Goal: Check status: Check status

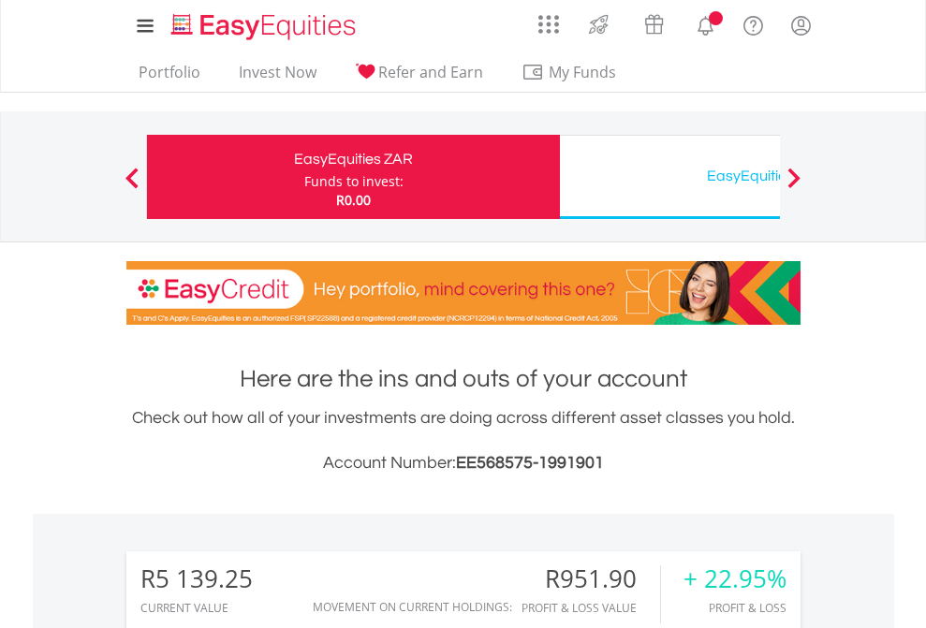
scroll to position [180, 294]
click at [304, 177] on div "Funds to invest:" at bounding box center [353, 181] width 99 height 19
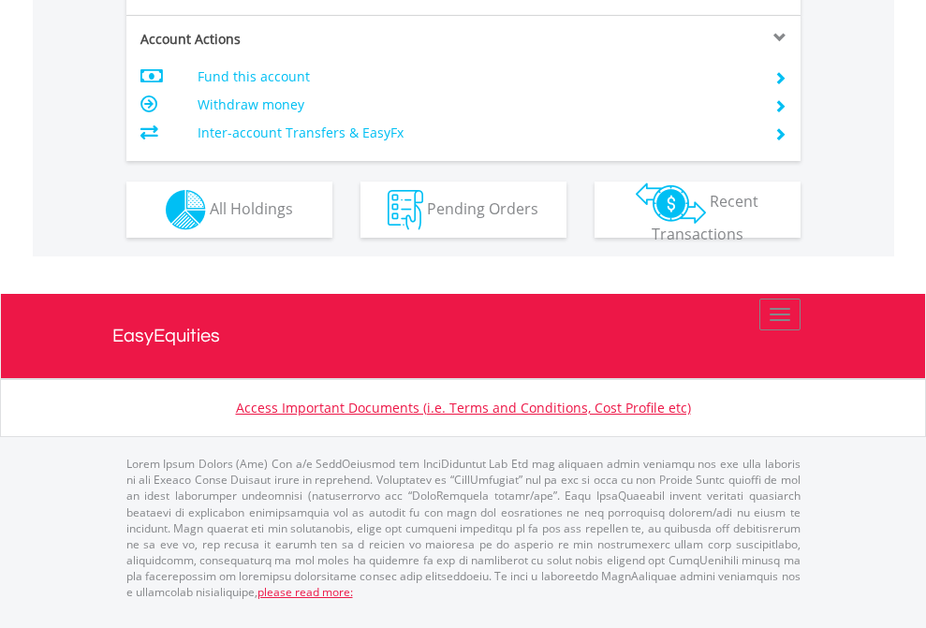
scroll to position [1794, 0]
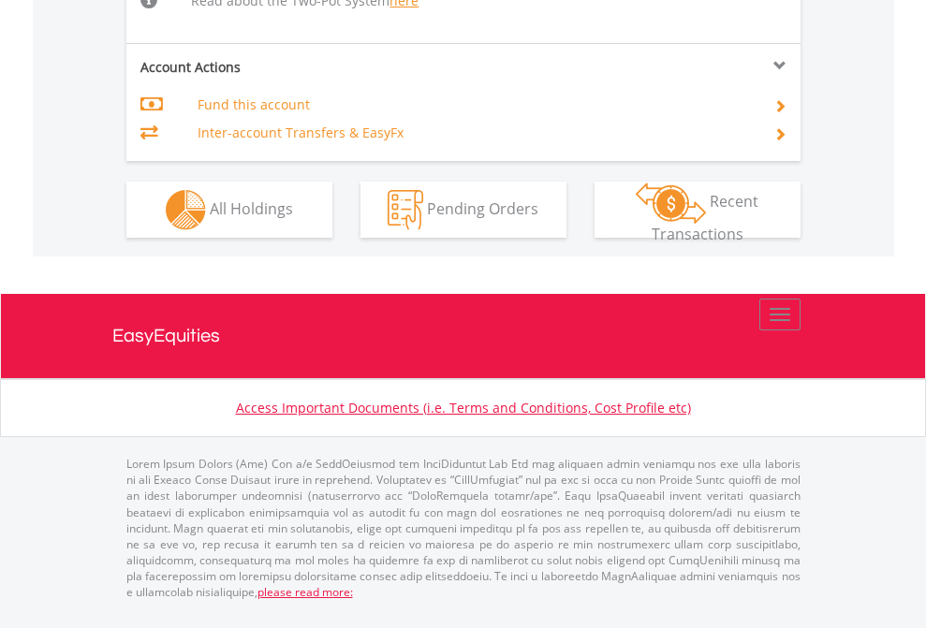
scroll to position [1904, 0]
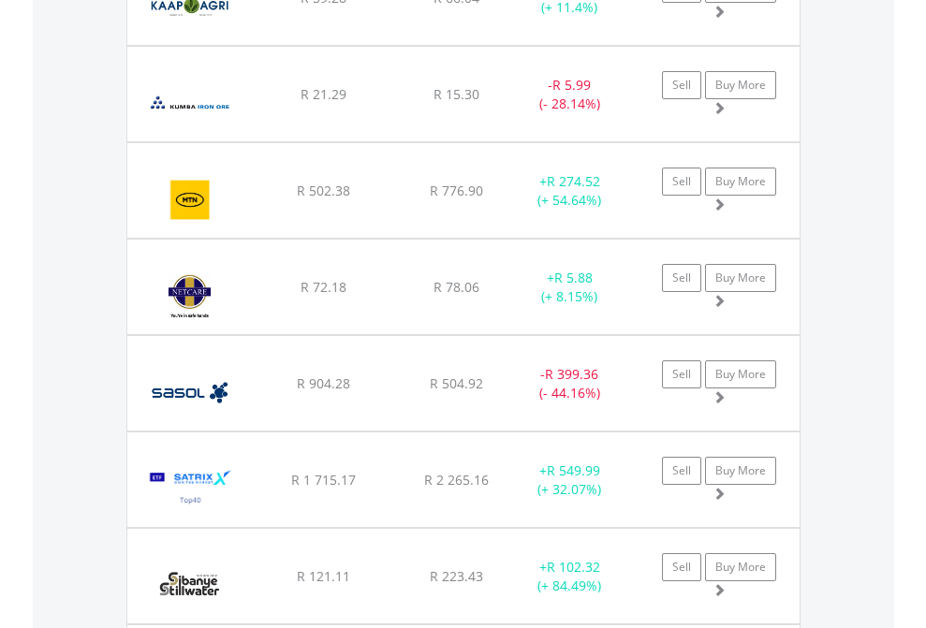
scroll to position [180, 294]
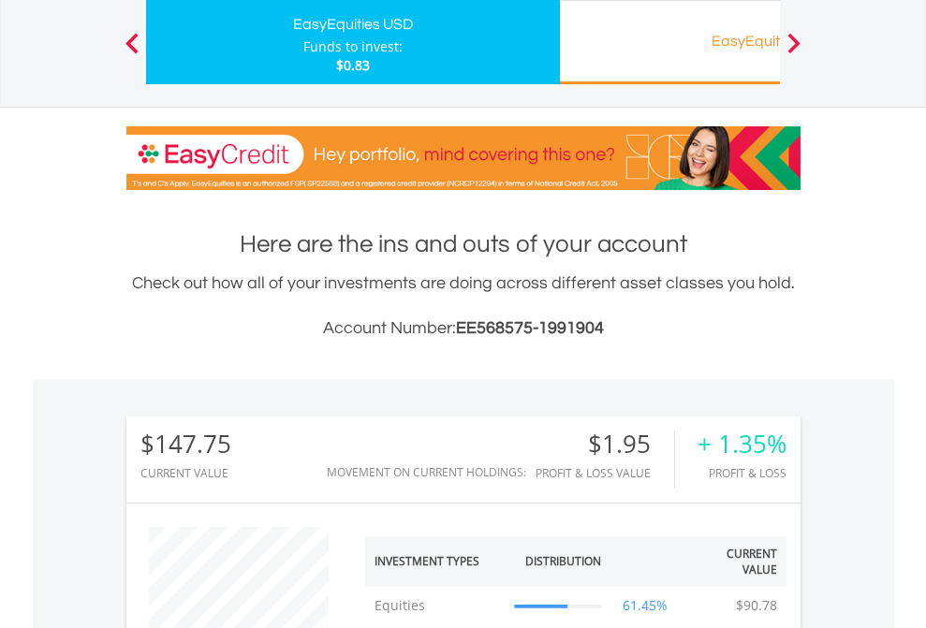
scroll to position [180, 294]
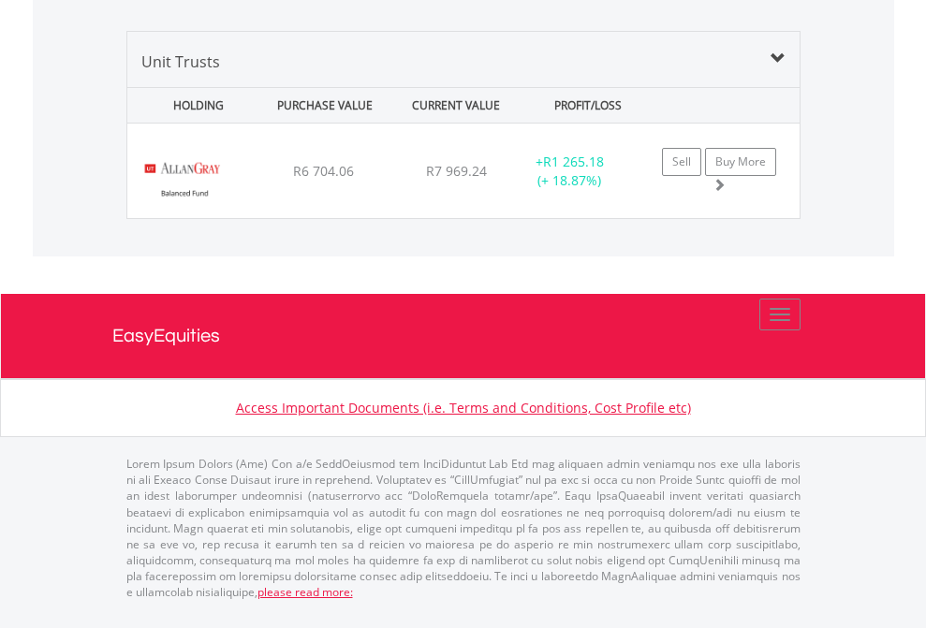
scroll to position [1863, 0]
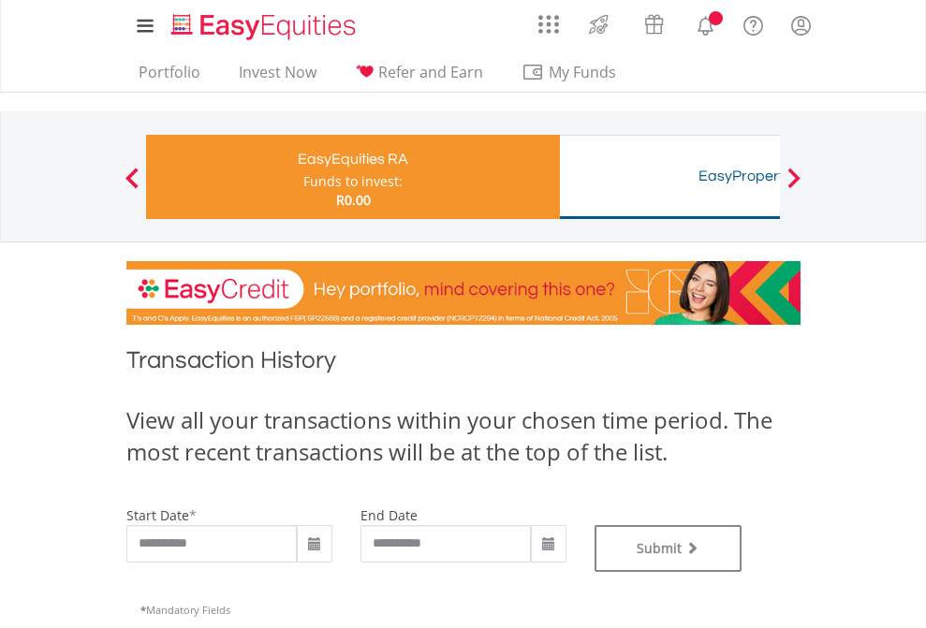
type input "**********"
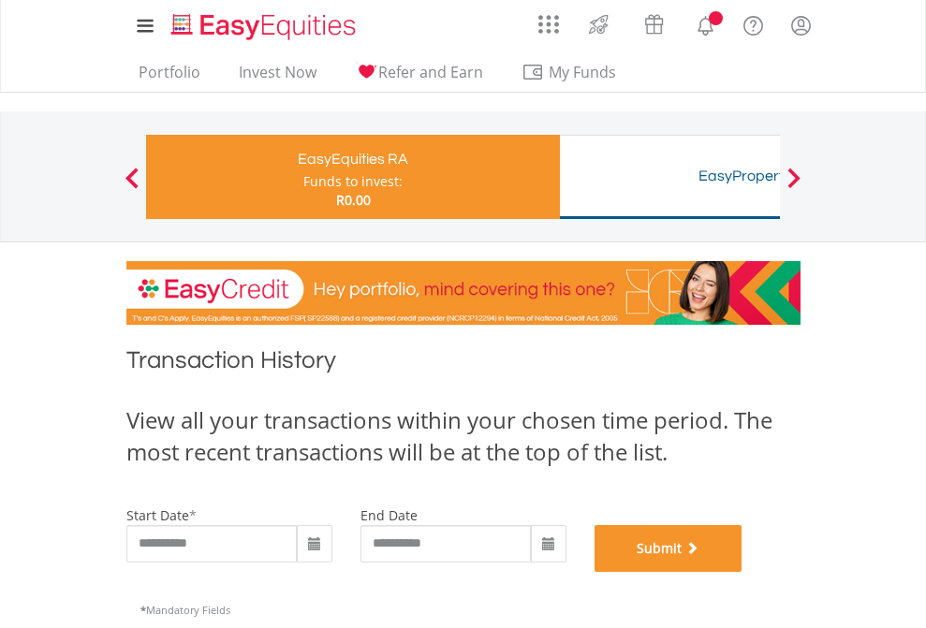
click at [742, 572] on button "Submit" at bounding box center [668, 548] width 148 height 47
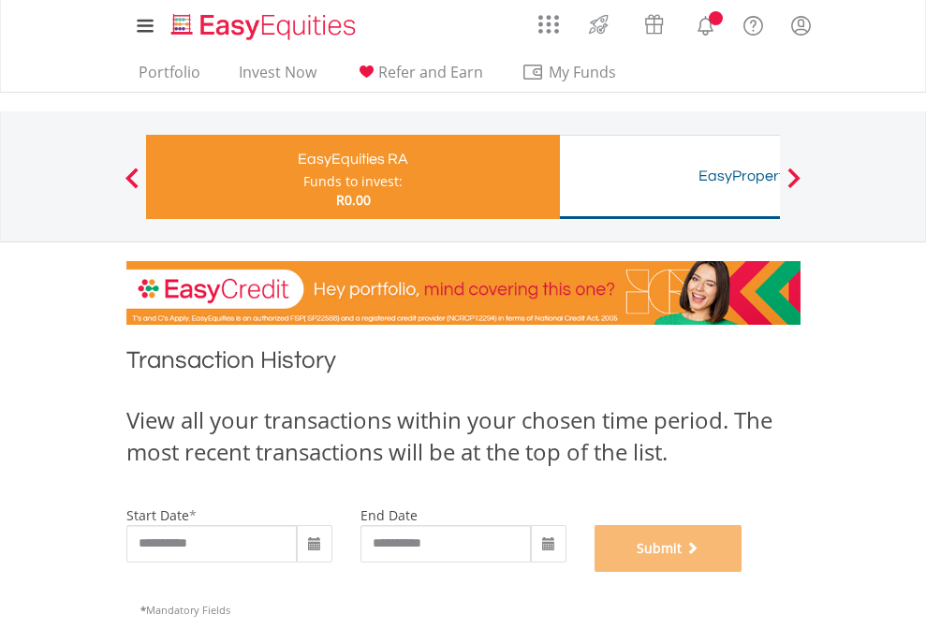
scroll to position [759, 0]
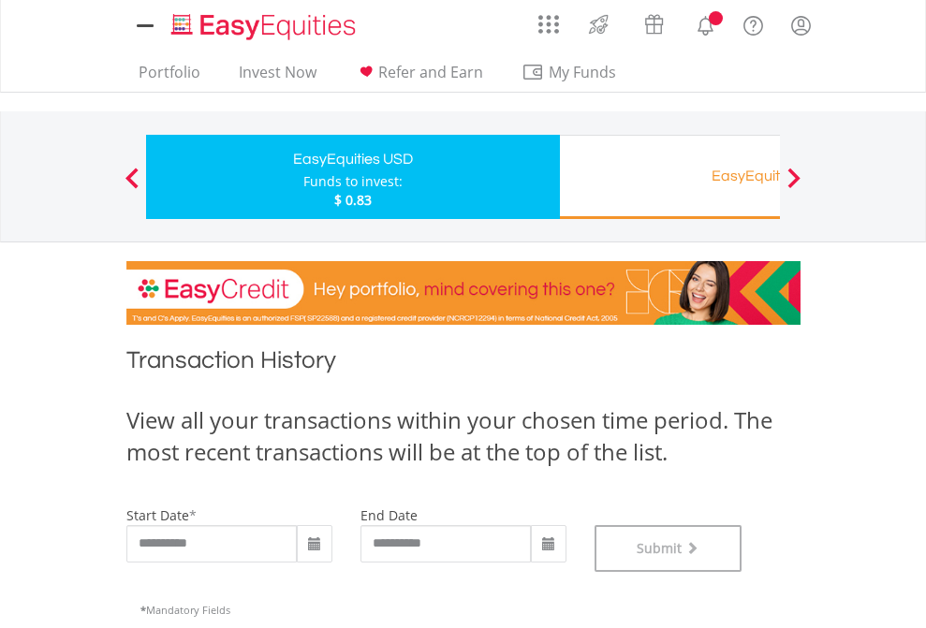
scroll to position [759, 0]
click at [669, 177] on div "EasyEquities RA" at bounding box center [766, 176] width 390 height 26
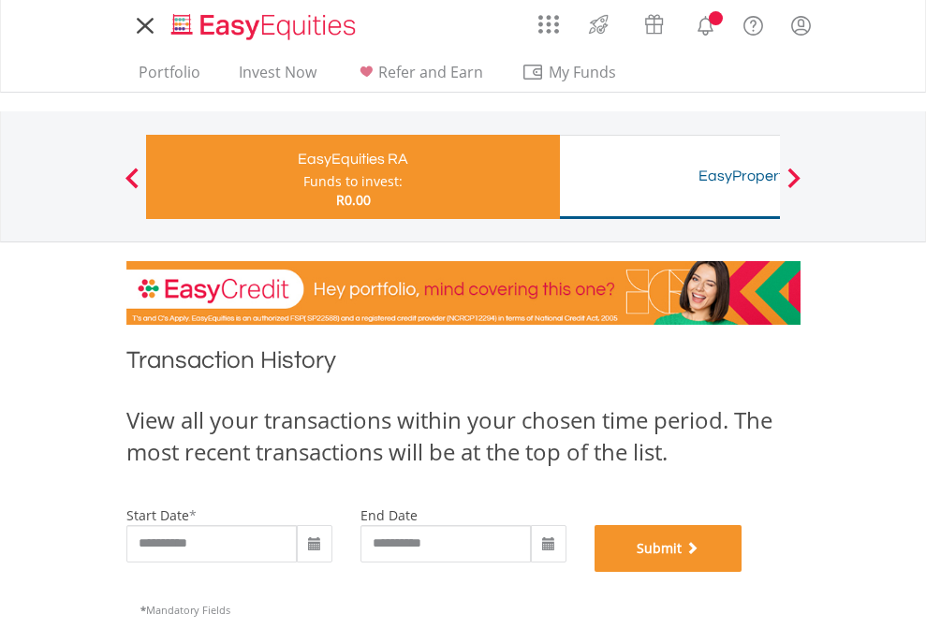
click at [742, 572] on button "Submit" at bounding box center [668, 548] width 148 height 47
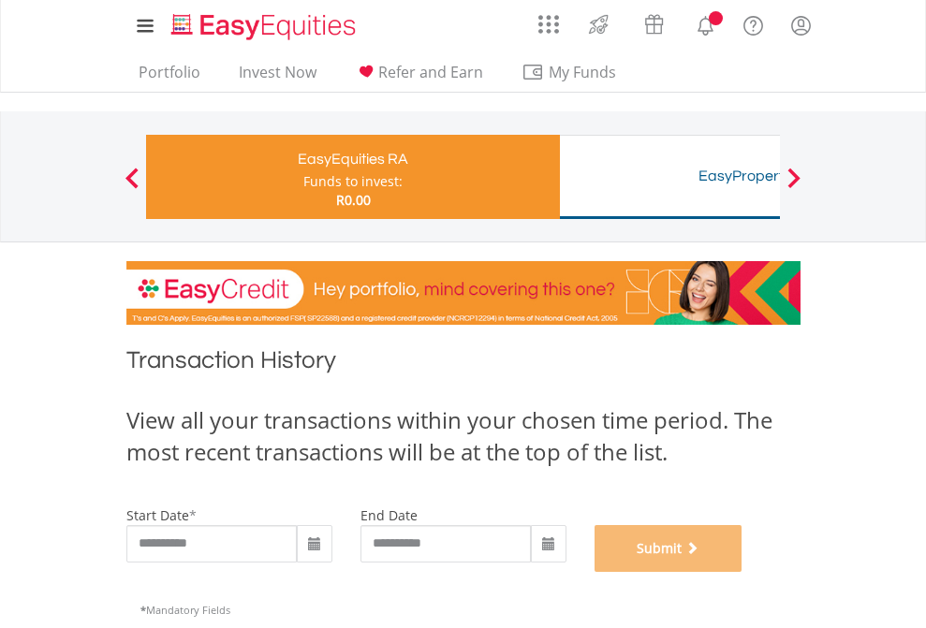
scroll to position [759, 0]
